Goal: Browse casually: Explore the website without a specific task or goal

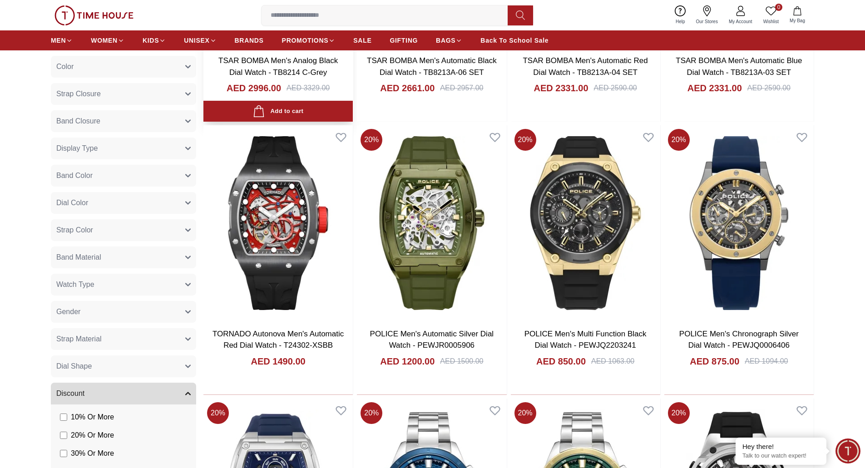
scroll to position [136, 0]
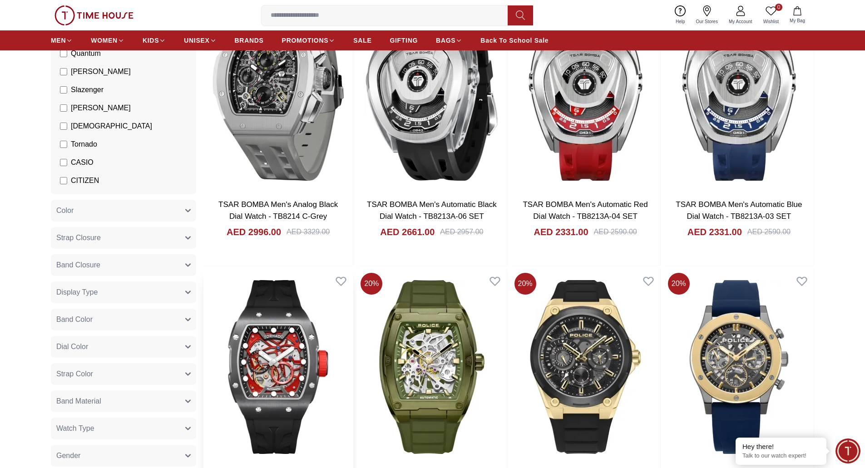
click at [268, 345] on img at bounding box center [277, 366] width 149 height 195
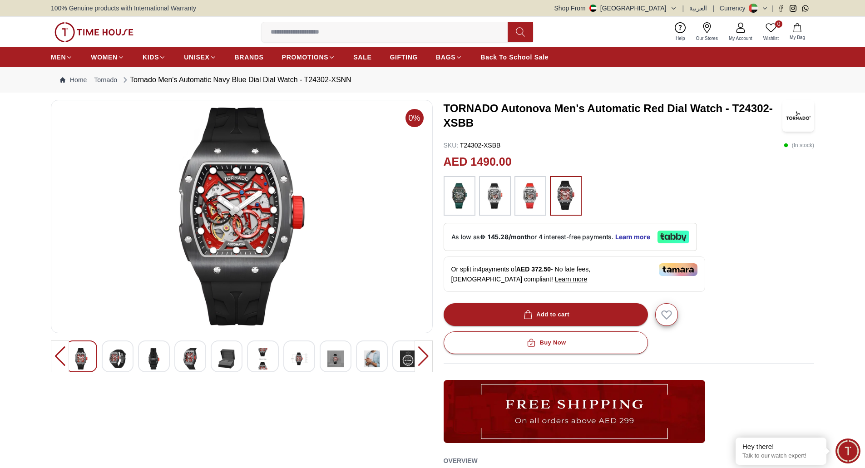
drag, startPoint x: 251, startPoint y: 269, endPoint x: 653, endPoint y: 139, distance: 422.3
click at [653, 139] on div "TORNADO Autonova Men's Automatic Red Dial Watch - T24302-XSBB SKU : T24302-XSBB…" at bounding box center [629, 336] width 371 height 472
click at [108, 32] on img at bounding box center [93, 32] width 79 height 20
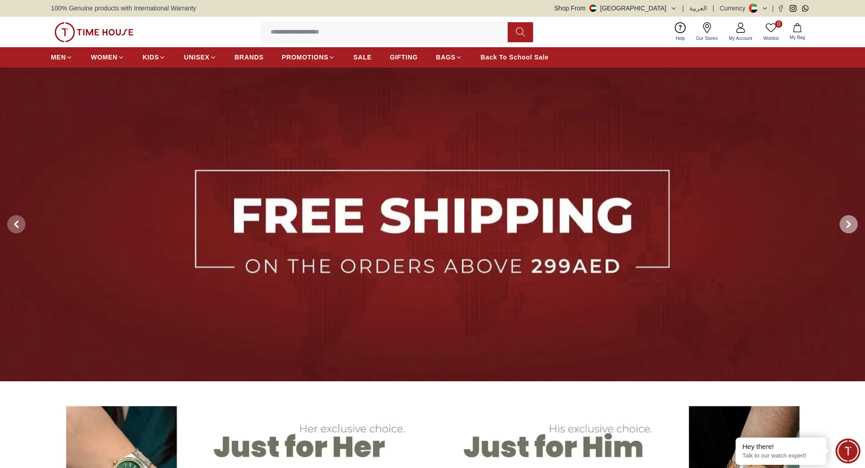
click at [848, 222] on icon at bounding box center [848, 225] width 3 height 6
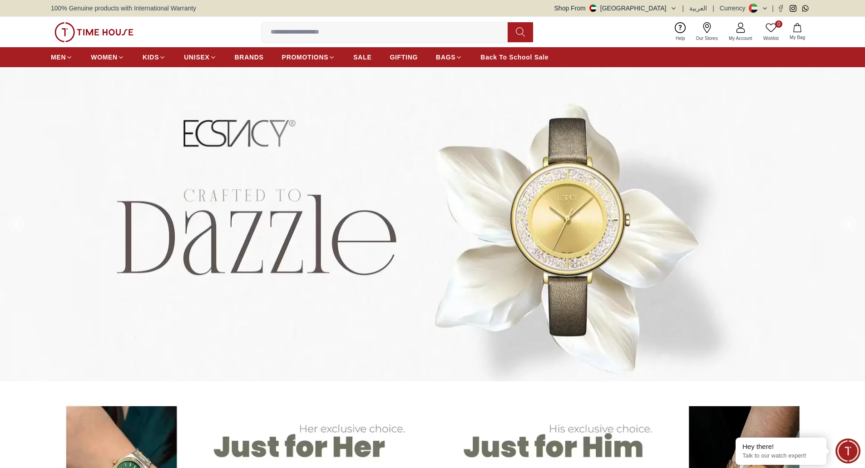
click at [94, 30] on img at bounding box center [93, 32] width 79 height 20
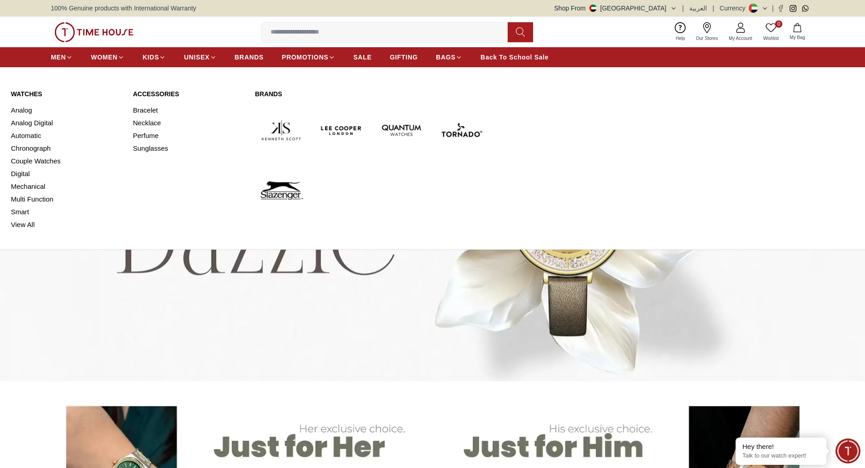
click at [22, 96] on link "Watches" at bounding box center [66, 93] width 111 height 9
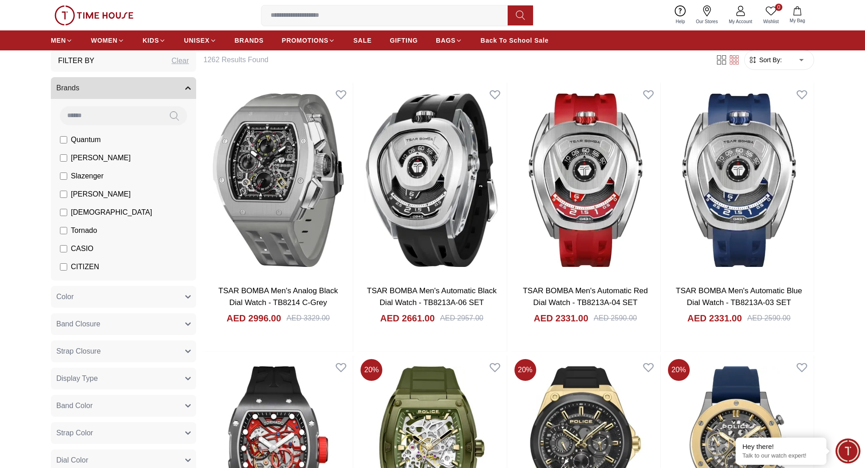
scroll to position [45, 0]
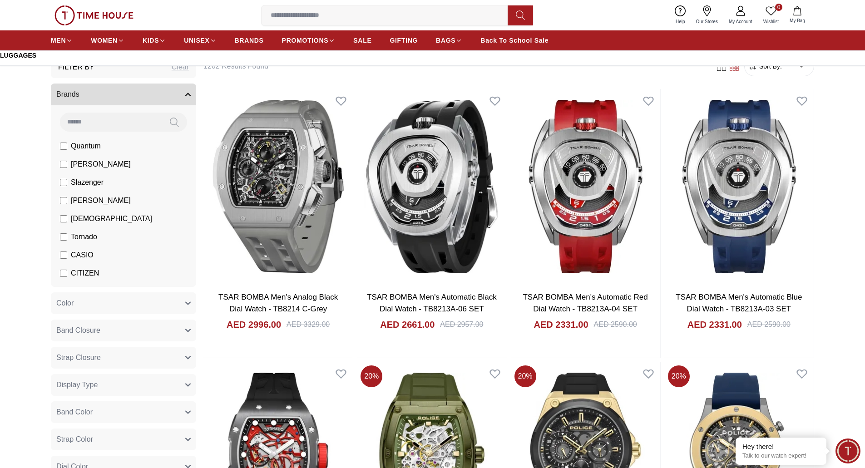
click at [16, 53] on link "Luggages" at bounding box center [57, 55] width 114 height 9
